Goal: Information Seeking & Learning: Learn about a topic

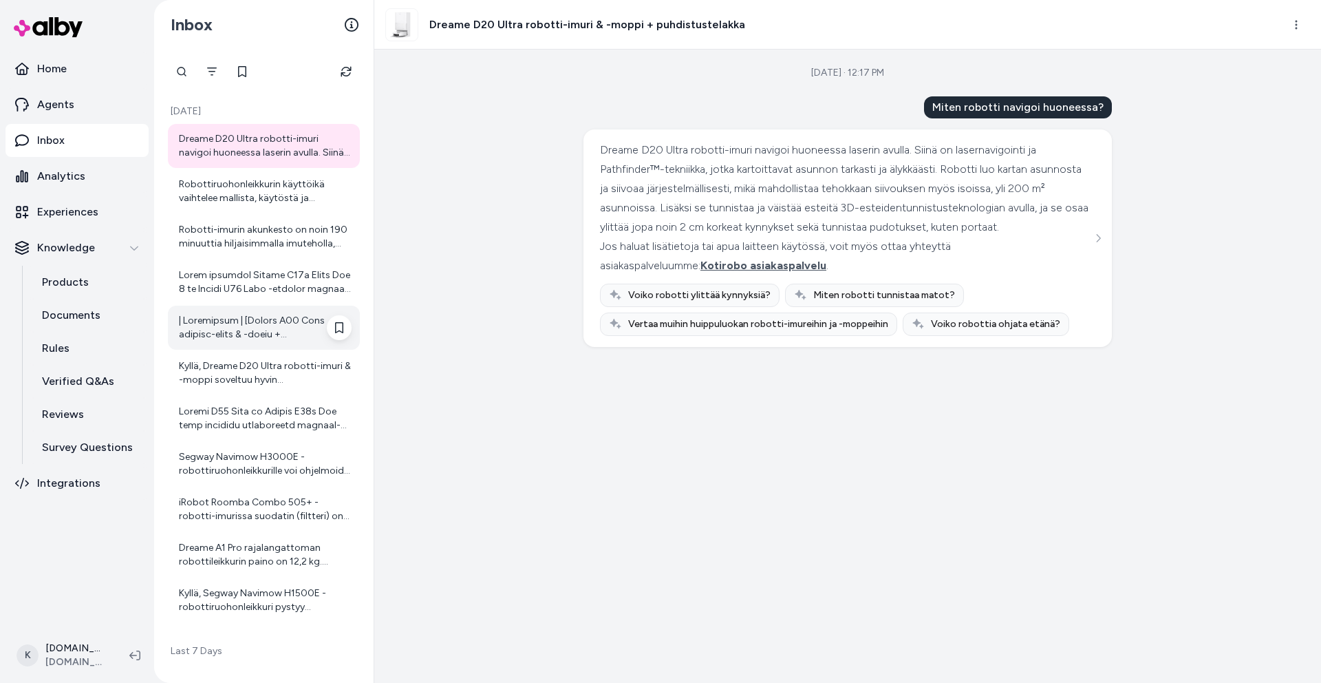
click at [227, 330] on div at bounding box center [265, 328] width 173 height 28
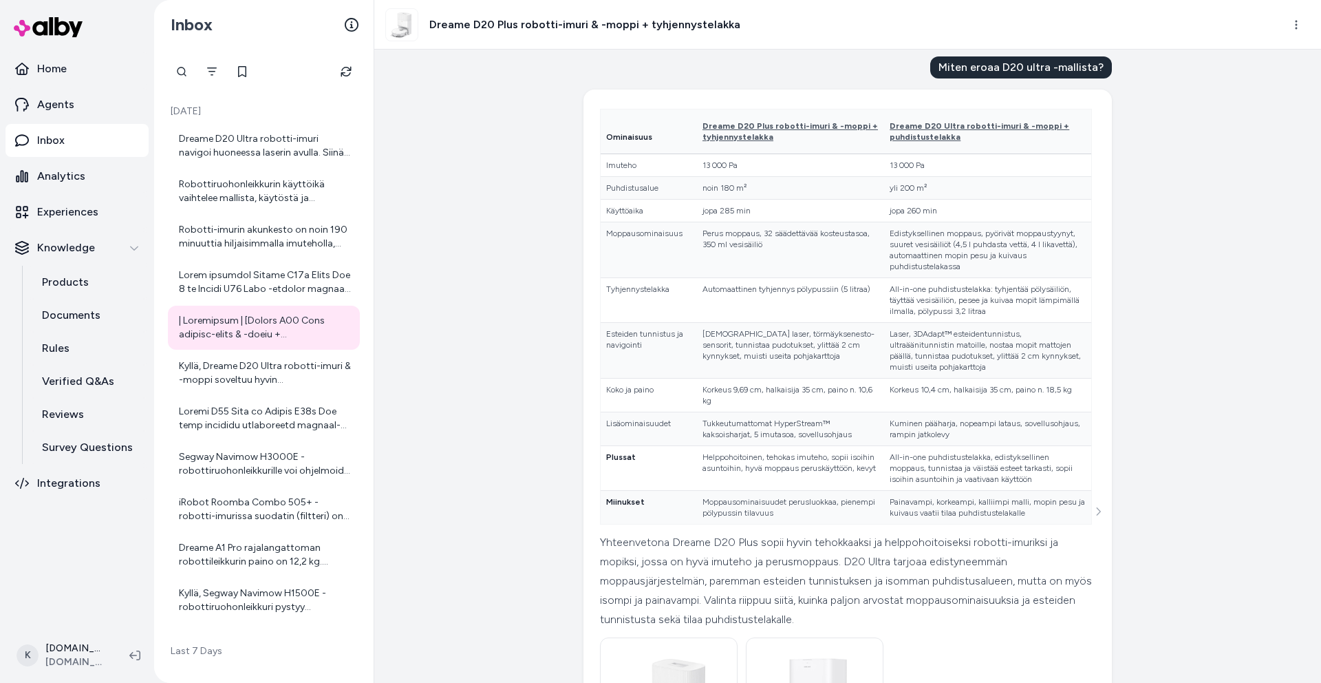
scroll to position [47, 0]
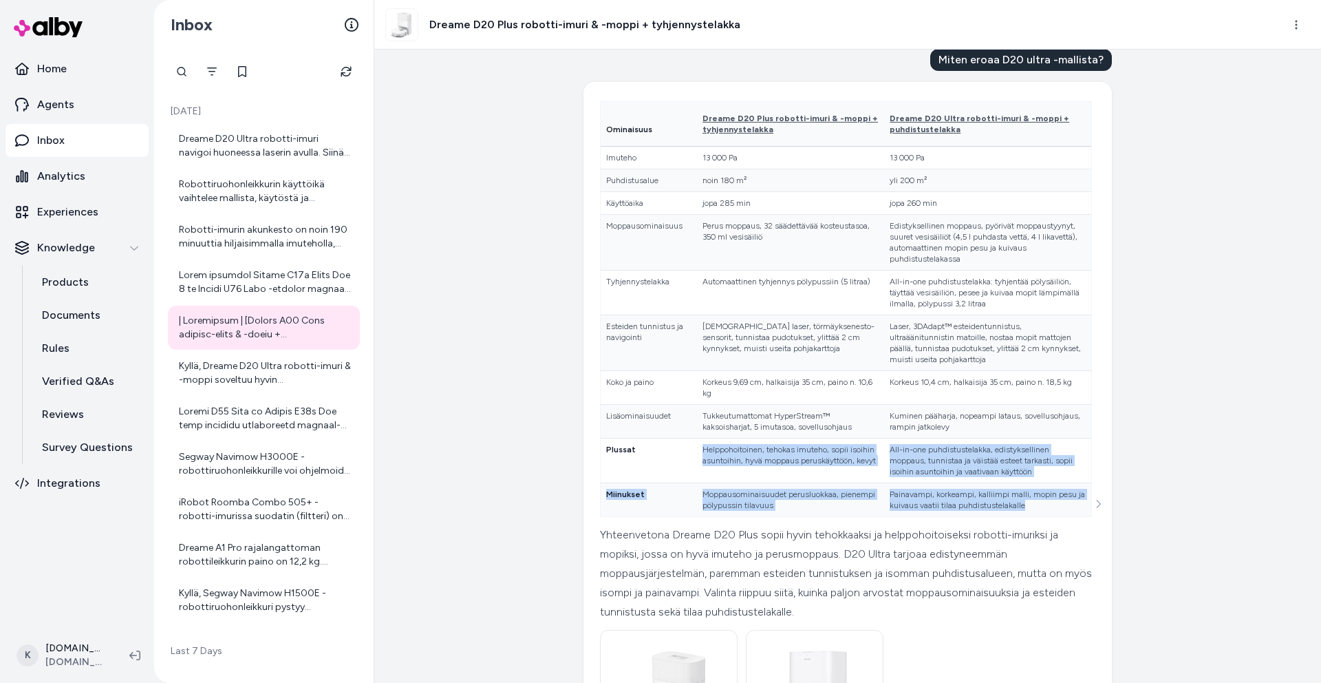
drag, startPoint x: 717, startPoint y: 447, endPoint x: 1047, endPoint y: 505, distance: 335.3
click at [1047, 505] on tbody "Imuteho 13 000 Pa 13 000 Pa Puhdistusalue noin 180 m² yli 200 m² Käyttöaika jop…" at bounding box center [846, 332] width 491 height 370
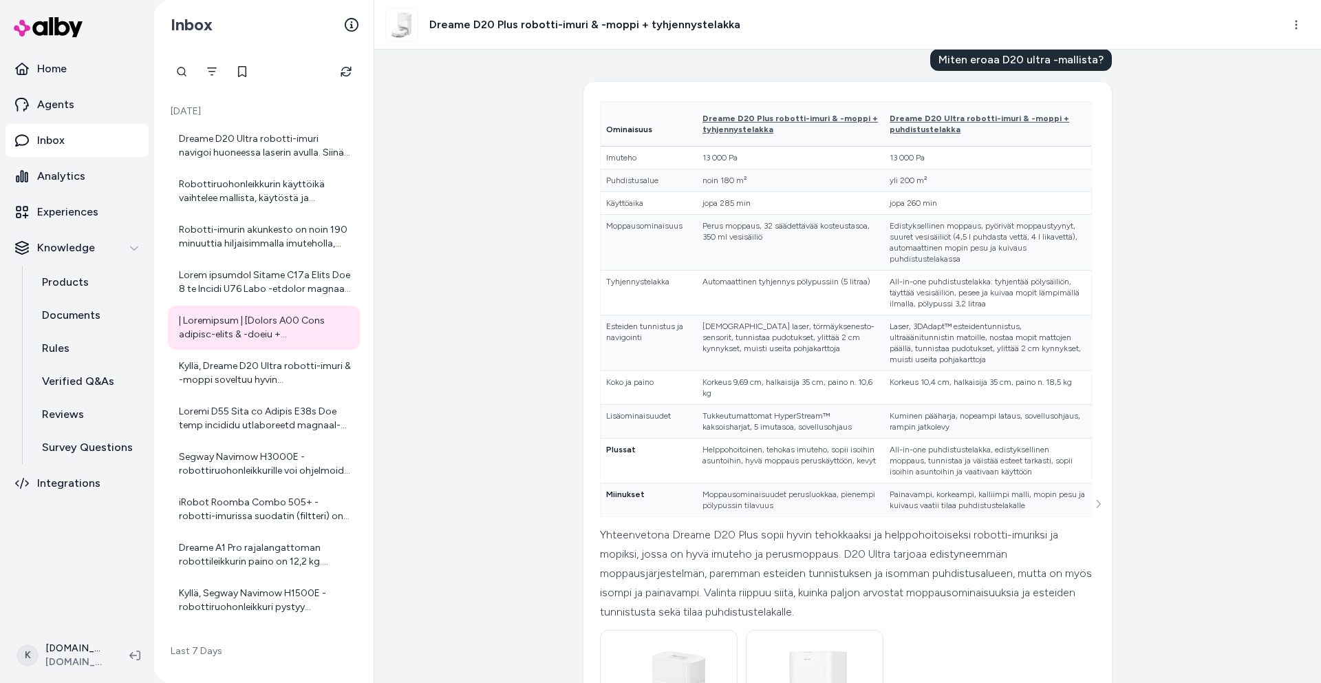
drag, startPoint x: 1184, startPoint y: 508, endPoint x: 1192, endPoint y: 504, distance: 8.6
click at [1184, 508] on div "Created from Chat at [DATE] · 10:08 AM Miten eroaa D20 ultra -mallista? Ominais…" at bounding box center [847, 366] width 947 height 633
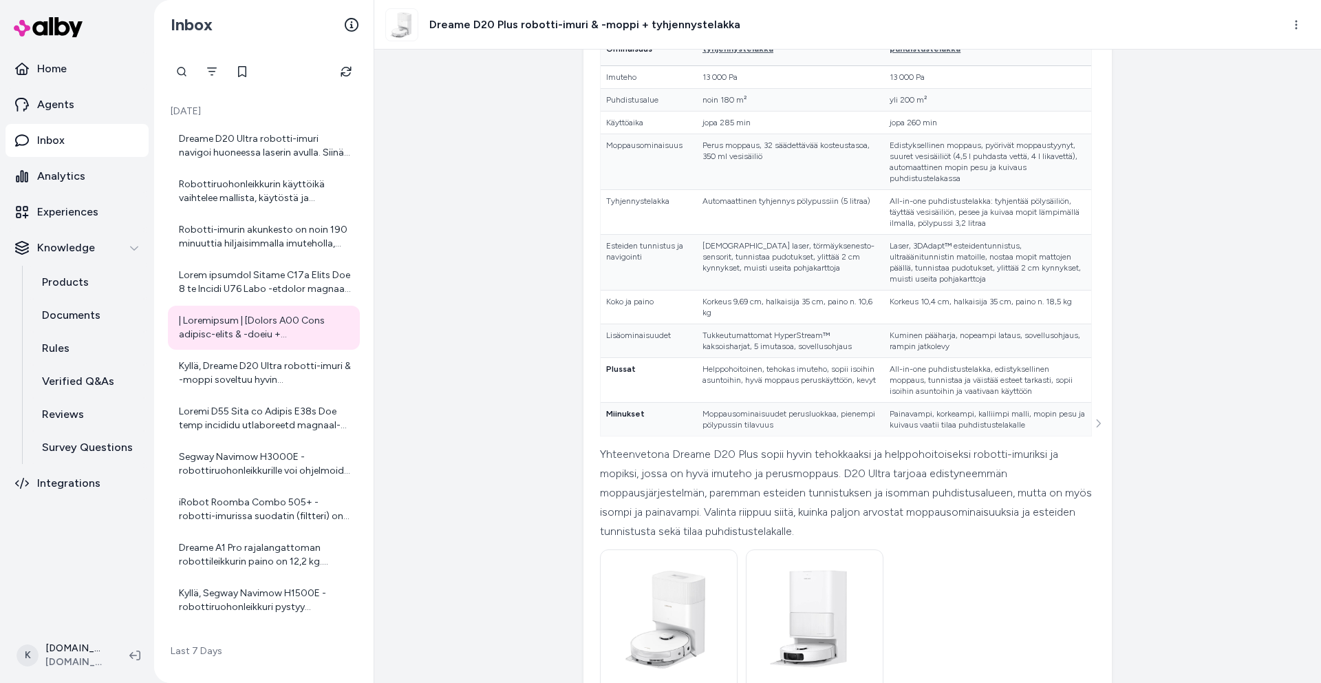
scroll to position [131, 0]
drag, startPoint x: 842, startPoint y: 411, endPoint x: 982, endPoint y: 419, distance: 140.6
click at [982, 419] on tr "Miinukset Moppausominaisuudet perusluokkaa, pienempi pölypussin tilavuus Painav…" at bounding box center [846, 417] width 491 height 34
click at [997, 422] on td "Painavampi, korkeampi, kalliimpi malli, mopin pesu ja kuivaus vaatii tilaa puhd…" at bounding box center [987, 417] width 207 height 34
drag, startPoint x: 1028, startPoint y: 422, endPoint x: 882, endPoint y: 405, distance: 146.9
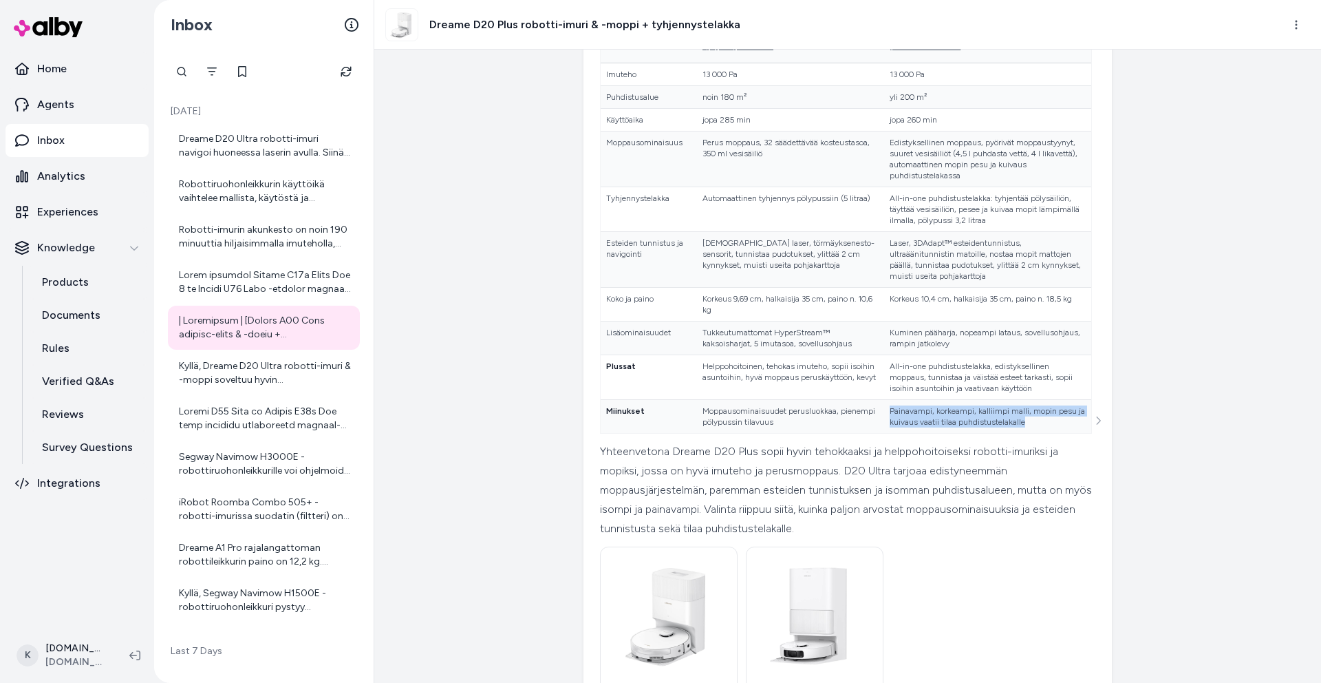
click at [884, 405] on td "Painavampi, korkeampi, kalliimpi malli, mopin pesu ja kuivaus vaatii tilaa puhd…" at bounding box center [987, 417] width 207 height 34
click at [1027, 427] on td "Painavampi, korkeampi, kalliimpi malli, mopin pesu ja kuivaus vaatii tilaa puhd…" at bounding box center [987, 417] width 207 height 34
drag, startPoint x: 1013, startPoint y: 420, endPoint x: 855, endPoint y: 409, distance: 158.6
click at [884, 409] on td "Painavampi, korkeampi, kalliimpi malli, mopin pesu ja kuivaus vaatii tilaa puhd…" at bounding box center [987, 417] width 207 height 34
click at [1025, 469] on div "Yhteenvetona Dreame D20 Plus sopii hyvin tehokkaaksi ja helppohoitoiseksi robot…" at bounding box center [846, 490] width 492 height 96
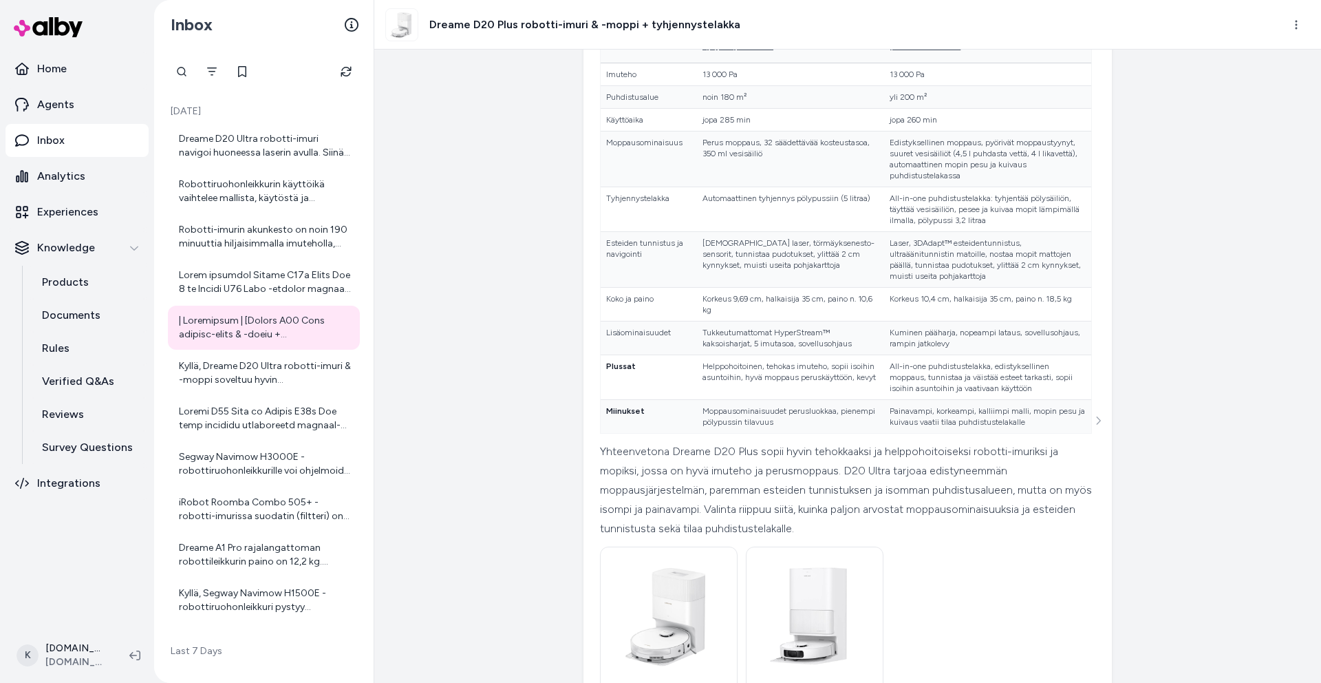
click at [333, 80] on div at bounding box center [264, 72] width 192 height 28
click at [339, 74] on button "Refresh" at bounding box center [346, 72] width 28 height 28
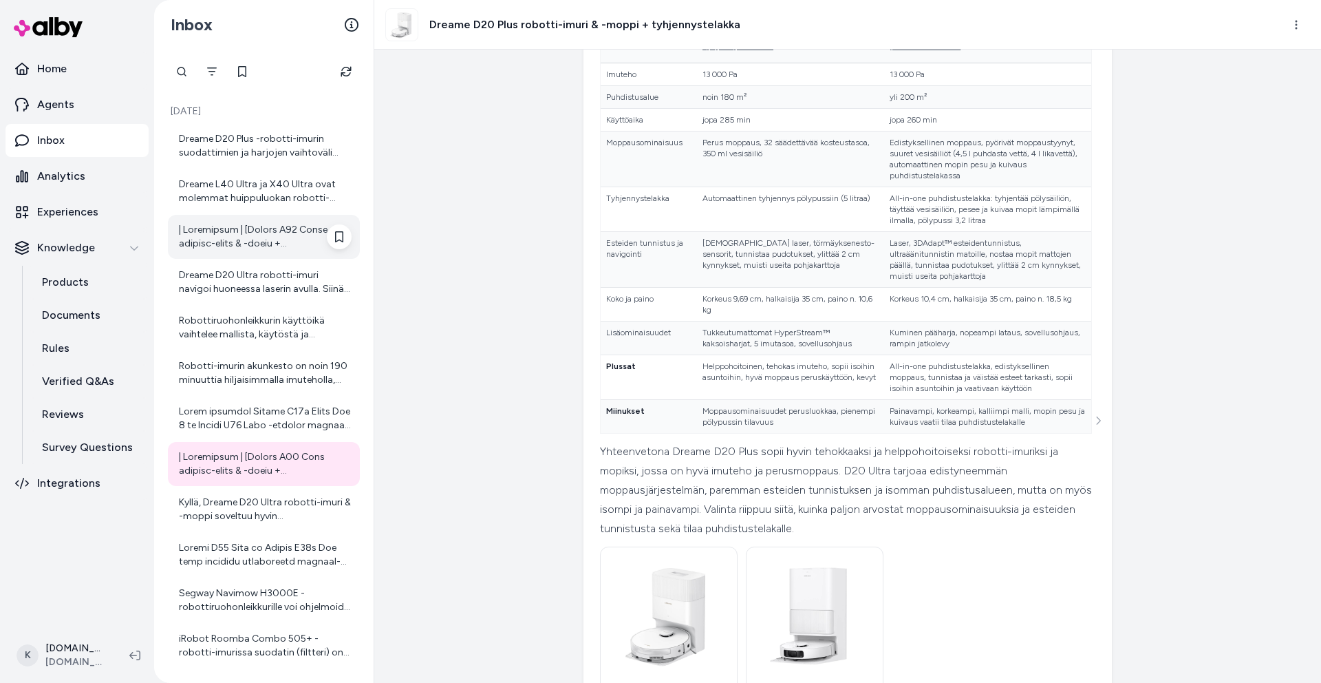
click at [262, 242] on div at bounding box center [265, 237] width 173 height 28
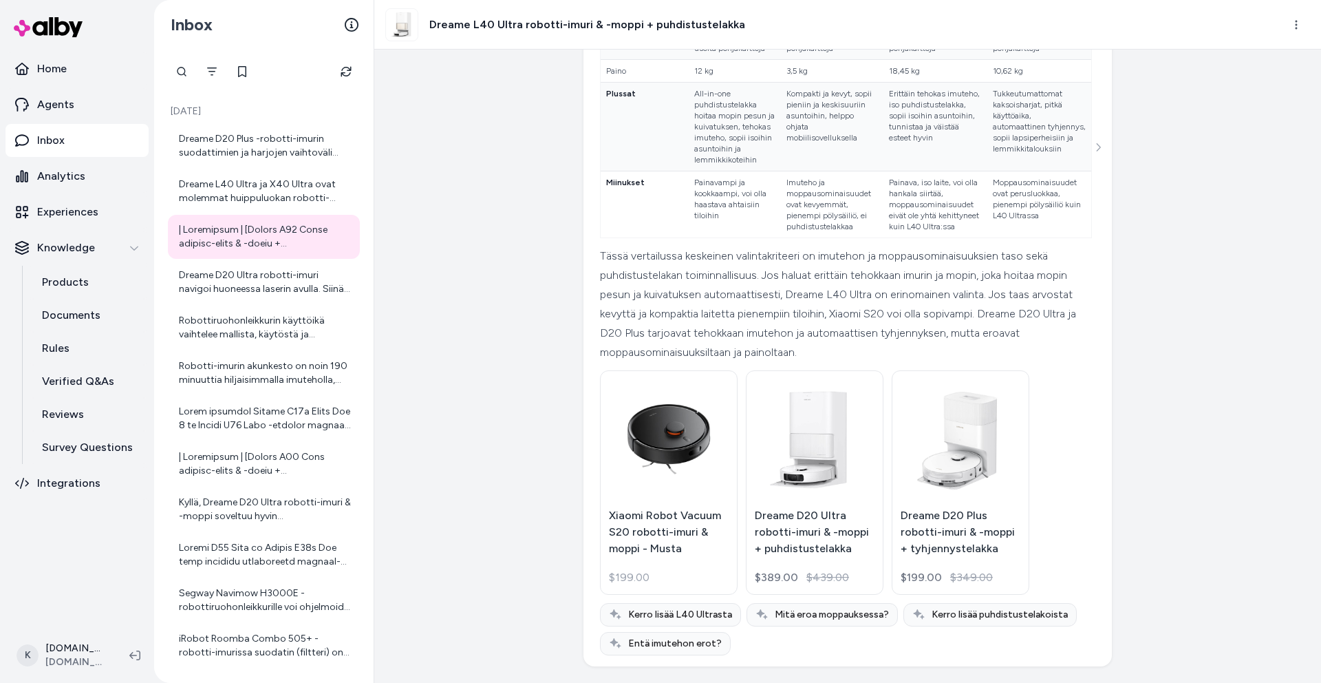
scroll to position [612, 0]
click at [292, 198] on div "Dreame L40 Ultra ja X40 Ultra ovat molemmat huippuluokan robotti-imureita, mutt…" at bounding box center [265, 192] width 173 height 28
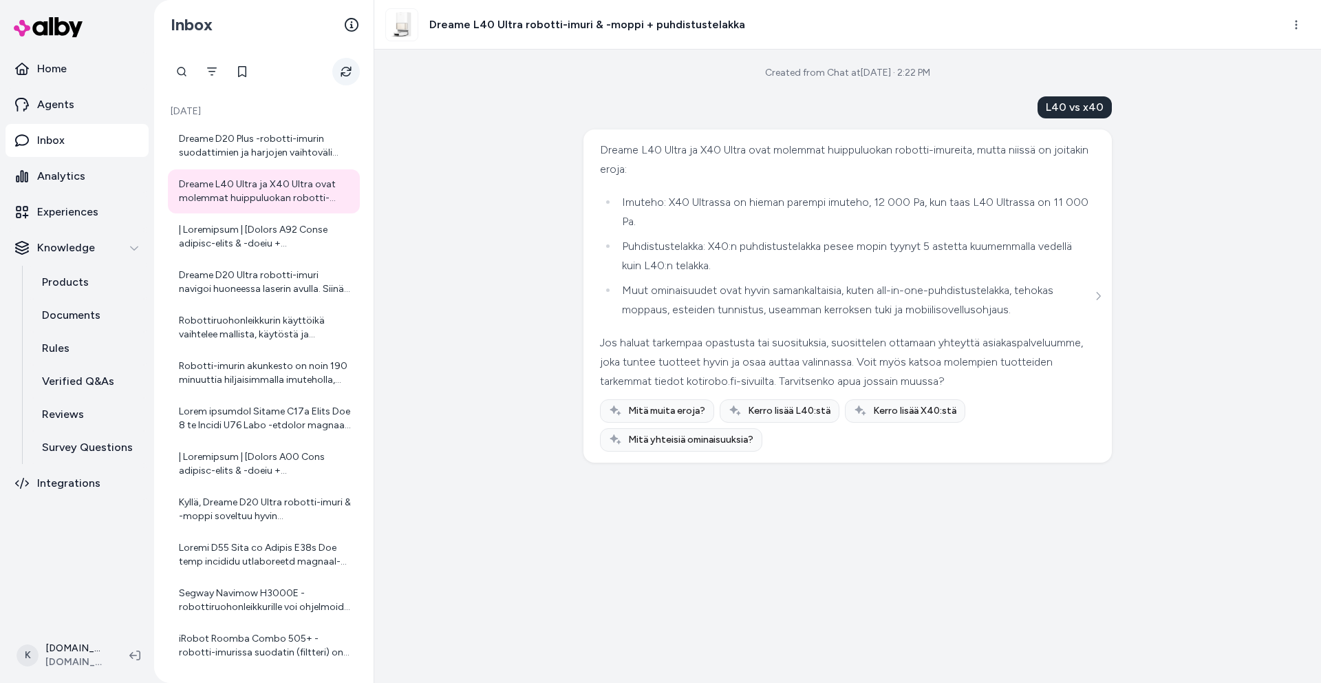
click at [335, 78] on button "Refresh" at bounding box center [346, 72] width 28 height 28
drag, startPoint x: 347, startPoint y: 66, endPoint x: 416, endPoint y: 46, distance: 72.3
click at [347, 66] on icon "Refresh" at bounding box center [346, 71] width 11 height 11
click at [290, 141] on div "Dreame D20 Plus -robotti-imurin suodattimien ja harjojen vaihtoväli riippuu käy…" at bounding box center [265, 146] width 173 height 28
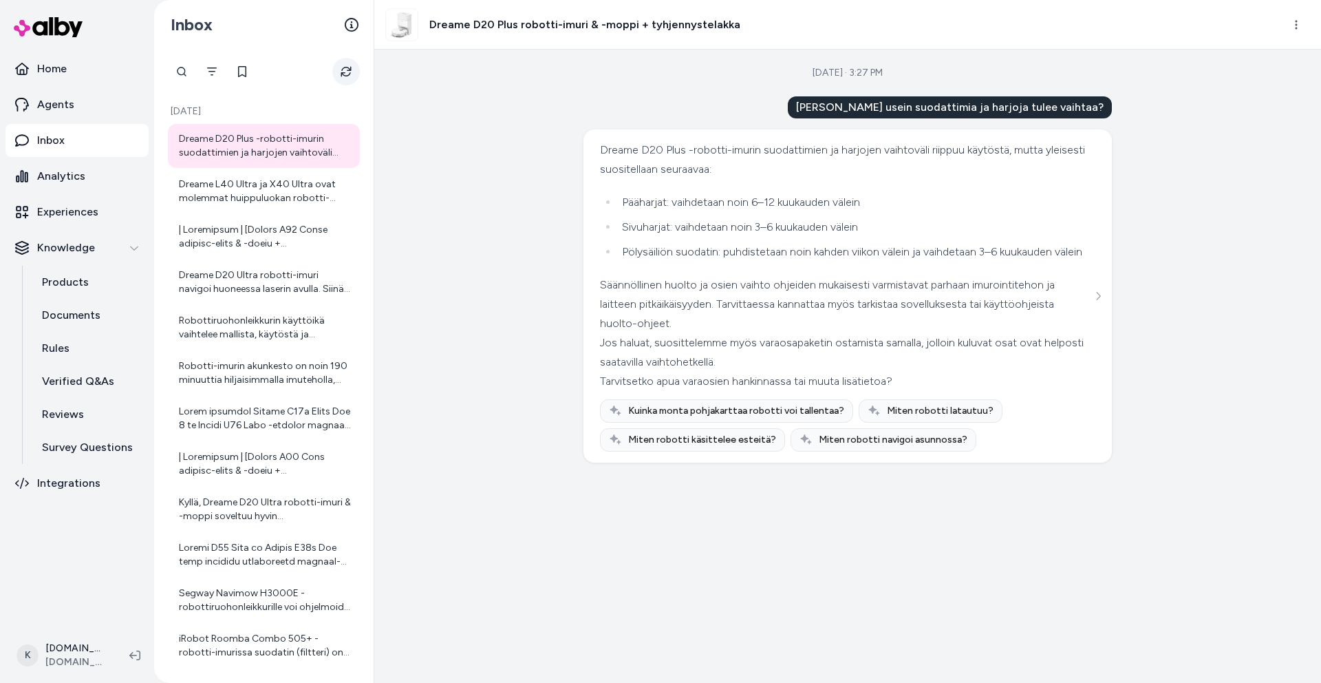
click at [343, 72] on icon "Refresh" at bounding box center [346, 72] width 10 height 10
click at [283, 236] on div at bounding box center [265, 237] width 173 height 28
